Goal: Information Seeking & Learning: Learn about a topic

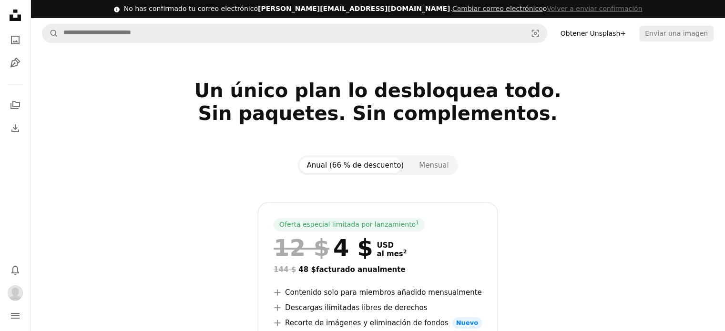
click at [7, 14] on icon "Unsplash logo Página de inicio de Unsplash" at bounding box center [15, 15] width 19 height 19
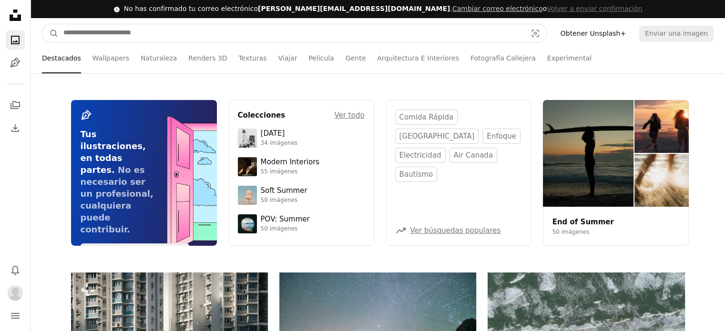
click at [117, 38] on input "Encuentra imágenes en todo el sitio" at bounding box center [291, 33] width 465 height 18
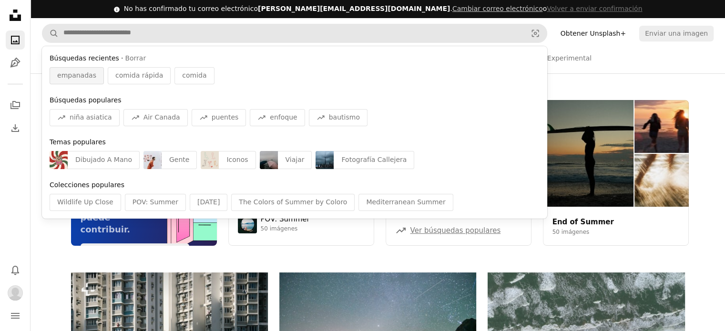
click at [72, 71] on span "empanadas" at bounding box center [76, 76] width 39 height 10
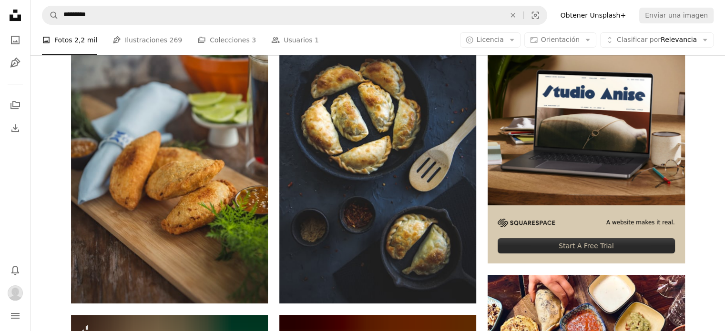
scroll to position [267, 0]
